Goal: Information Seeking & Learning: Learn about a topic

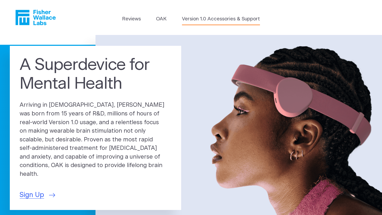
click at [234, 19] on link "Version 1.0 Accessories & Support" at bounding box center [221, 18] width 78 height 7
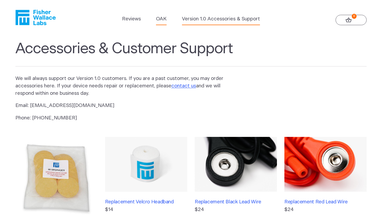
click at [161, 20] on link "OAK" at bounding box center [161, 18] width 11 height 7
